Goal: Transaction & Acquisition: Subscribe to service/newsletter

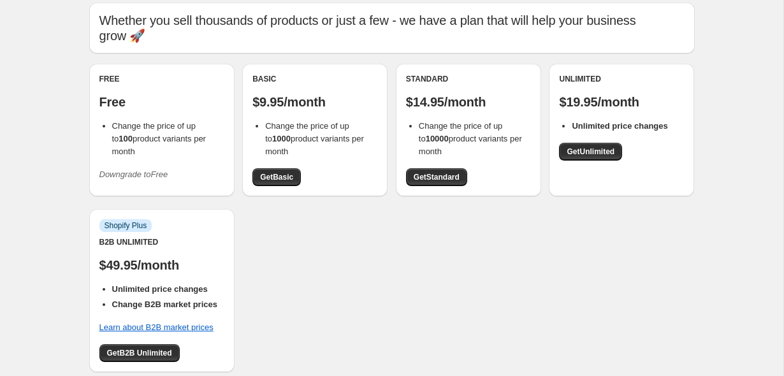
scroll to position [50, 0]
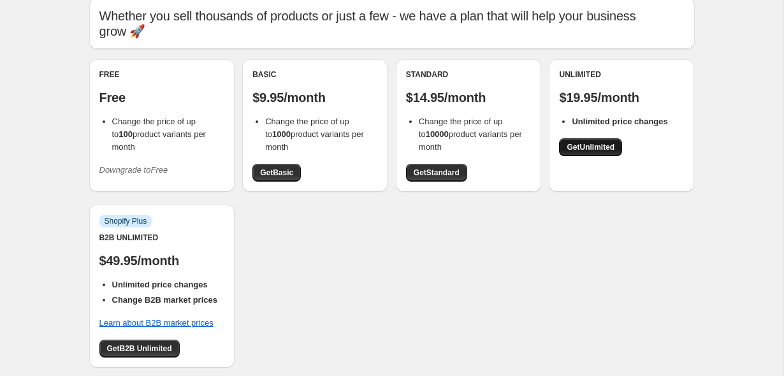
click at [588, 142] on span "Get Unlimited" at bounding box center [591, 147] width 48 height 10
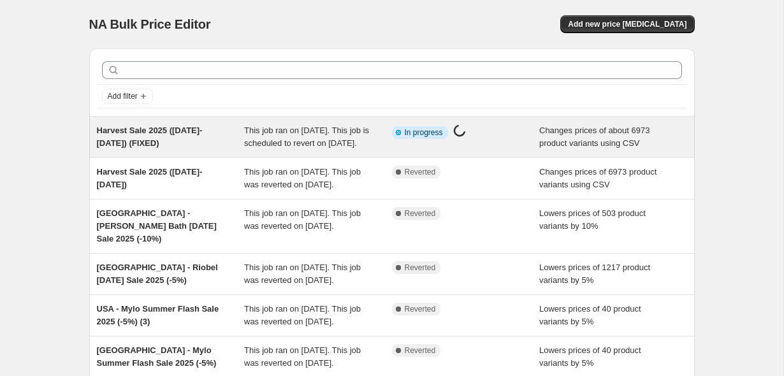
click at [156, 148] on div "Harvest Sale 2025 (Oct 10-14) (FIXED)" at bounding box center [171, 136] width 148 height 25
